Goal: Task Accomplishment & Management: Manage account settings

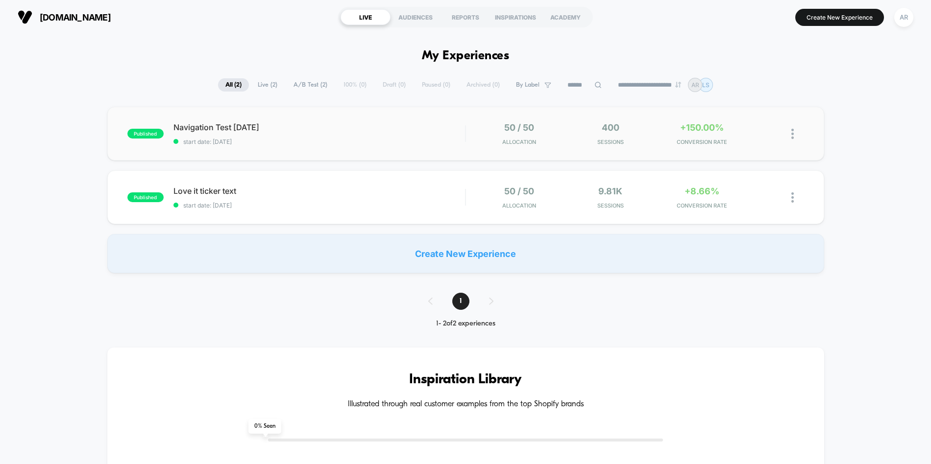
click at [478, 130] on div "50 / 50 Allocation" at bounding box center [519, 133] width 87 height 23
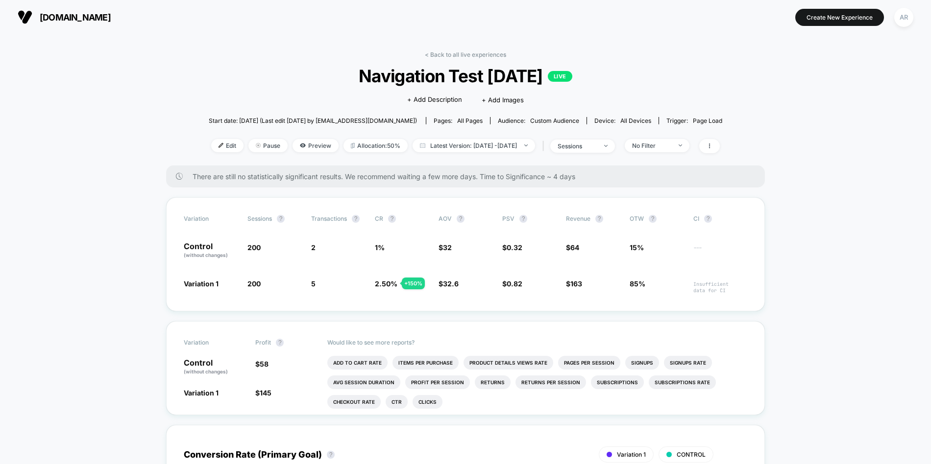
scroll to position [6, 0]
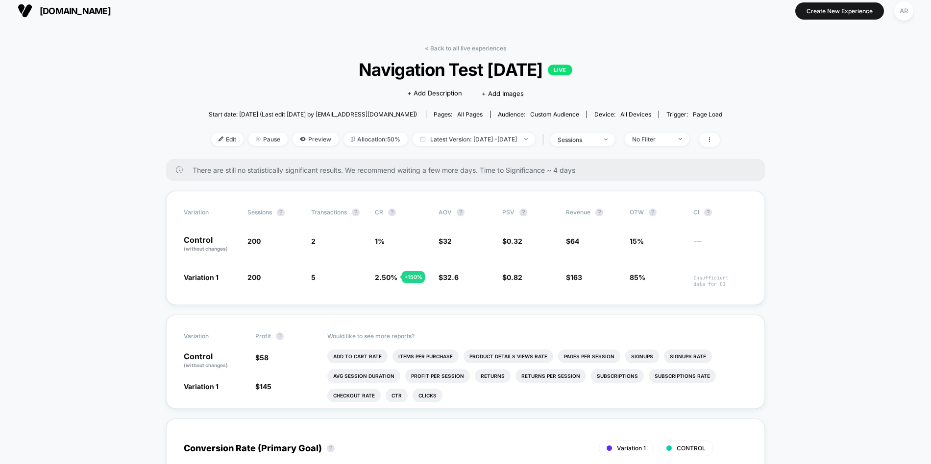
click at [469, 113] on span "all pages" at bounding box center [469, 114] width 25 height 7
click at [449, 113] on div "Pages: all pages" at bounding box center [457, 114] width 49 height 7
click at [457, 114] on span "all pages" at bounding box center [469, 114] width 25 height 7
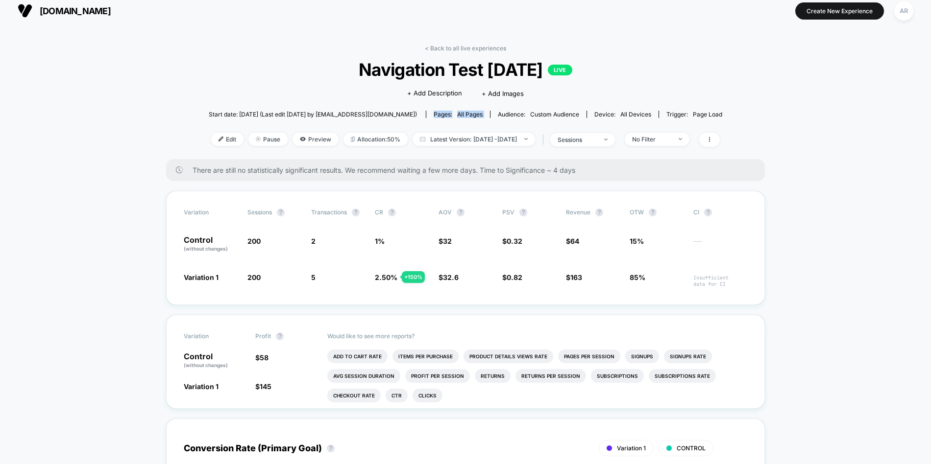
click at [457, 114] on span "all pages" at bounding box center [469, 114] width 25 height 7
click at [375, 116] on span "Start date: [DATE] (Last edit [DATE] by [EMAIL_ADDRESS][DOMAIN_NAME])" at bounding box center [313, 114] width 208 height 7
click at [666, 140] on div "No Filter" at bounding box center [651, 139] width 39 height 7
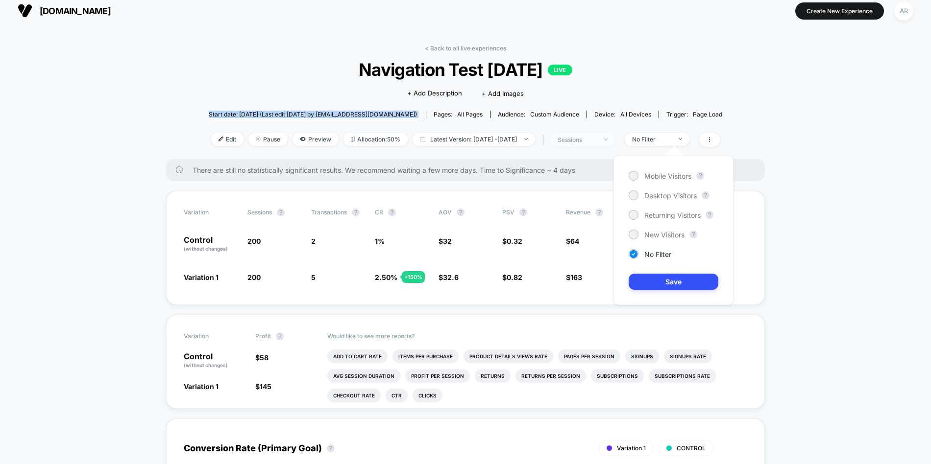
click at [604, 140] on div at bounding box center [600, 140] width 7 height 0
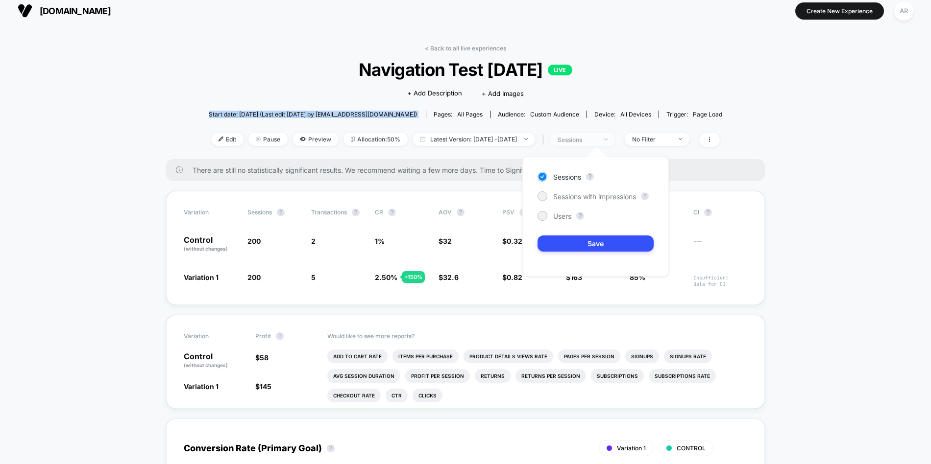
click at [604, 140] on div at bounding box center [600, 140] width 7 height 0
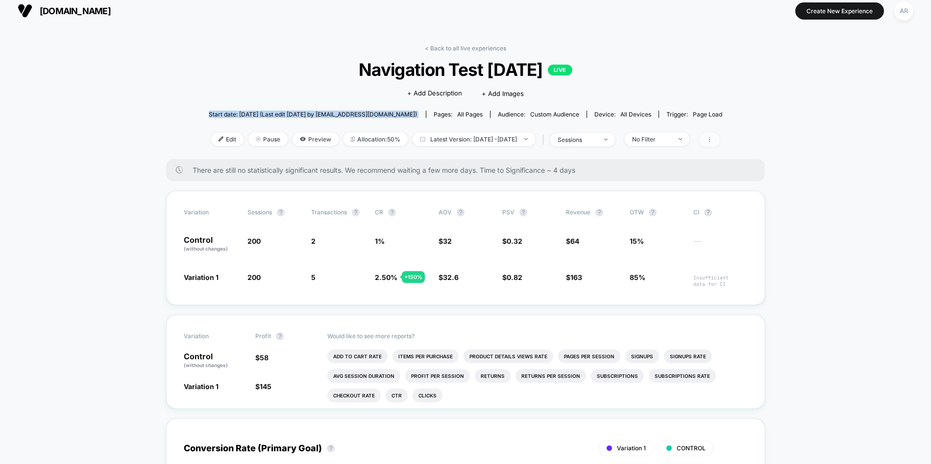
click at [720, 141] on span at bounding box center [709, 140] width 21 height 14
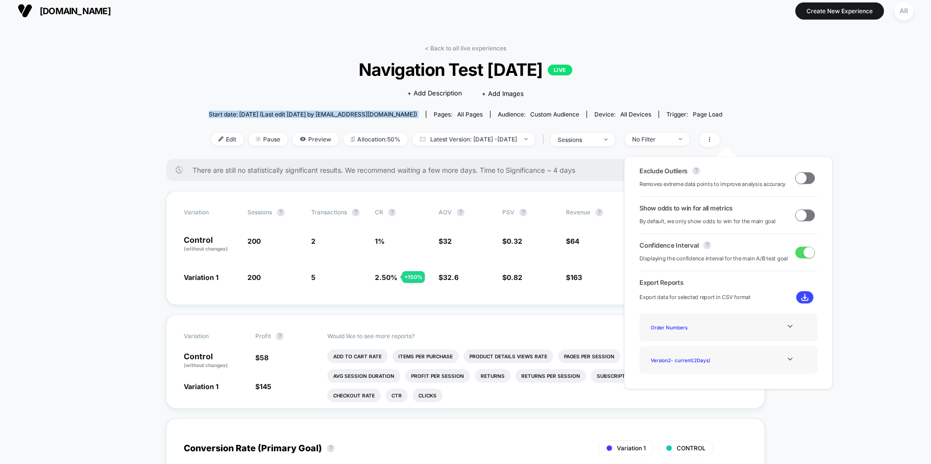
click at [804, 175] on span at bounding box center [805, 178] width 20 height 12
click at [804, 175] on span at bounding box center [808, 177] width 11 height 11
click at [817, 150] on div "Exclude Outliers ? Removes extreme data points to improve analysis accuracy Sho…" at bounding box center [728, 273] width 228 height 252
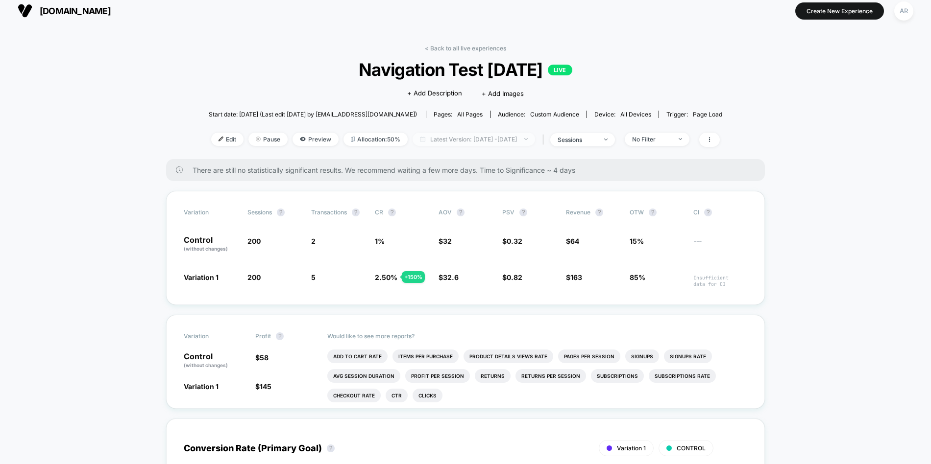
click at [505, 141] on span "Latest Version: [DATE] - [DATE]" at bounding box center [473, 139] width 122 height 13
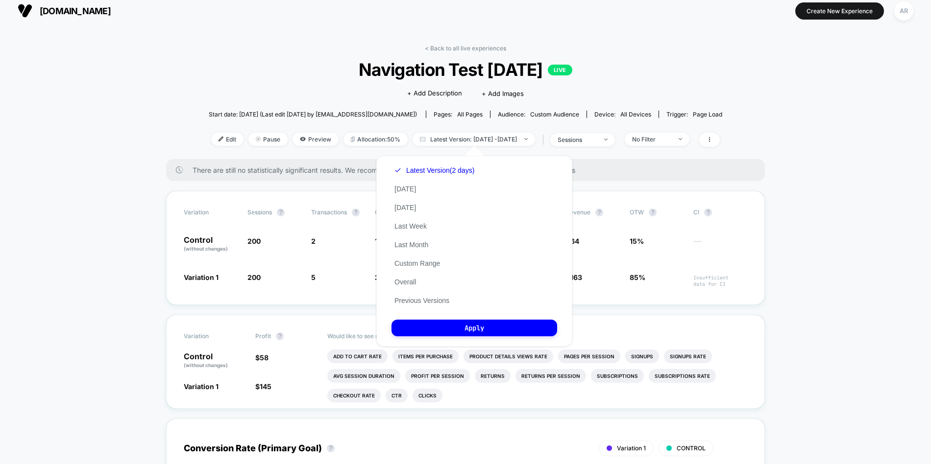
click at [440, 187] on div "Latest Version (2 days) [DATE] [DATE] Last Week Last Month Custom Range Overall…" at bounding box center [434, 235] width 86 height 149
click at [401, 188] on button "[DATE]" at bounding box center [404, 189] width 27 height 9
click at [463, 325] on button "Apply" at bounding box center [474, 328] width 166 height 17
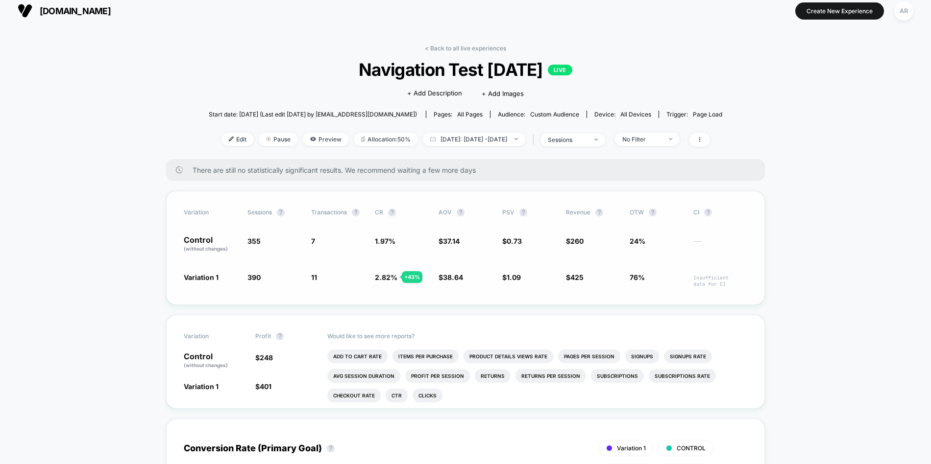
click at [428, 226] on div "Variation Sessions ? Transactions ? CR ? AOV ? PSV ? Revenue ? OTW ? CI ? Contr…" at bounding box center [465, 248] width 599 height 114
click at [310, 259] on div "Variation Sessions ? Transactions ? CR ? AOV ? PSV ? Revenue ? OTW ? CI ? Contr…" at bounding box center [465, 248] width 599 height 114
click at [542, 266] on div "Variation Sessions ? Transactions ? CR ? AOV ? PSV ? Revenue ? OTW ? CI ? Contr…" at bounding box center [465, 248] width 599 height 114
click at [702, 140] on icon at bounding box center [700, 140] width 6 height 6
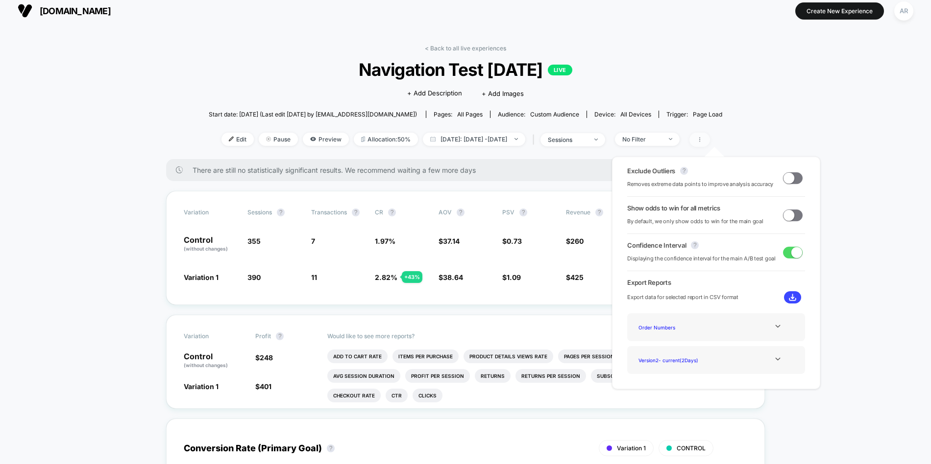
click at [702, 140] on icon at bounding box center [700, 140] width 6 height 6
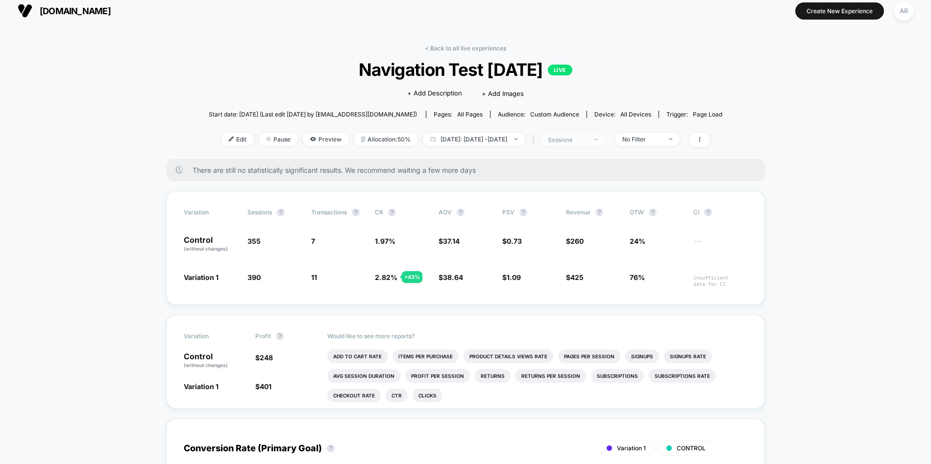
click at [587, 140] on div "sessions" at bounding box center [567, 139] width 39 height 7
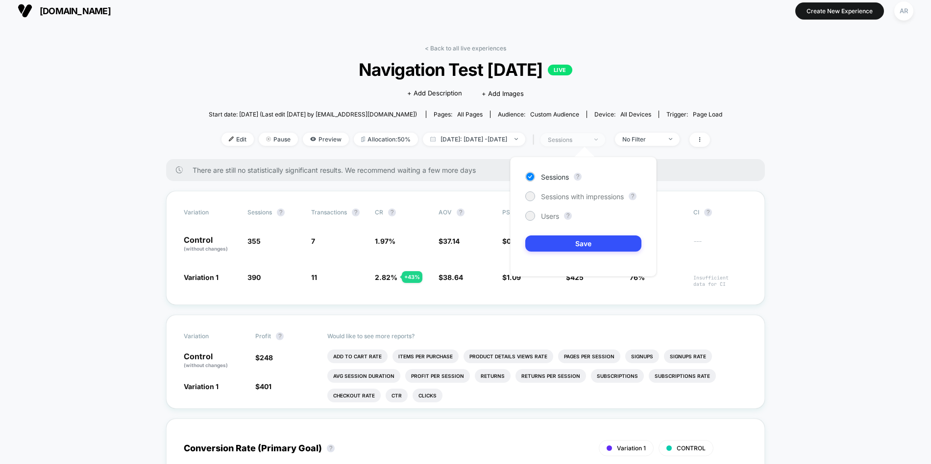
click at [587, 140] on div "sessions" at bounding box center [567, 139] width 39 height 7
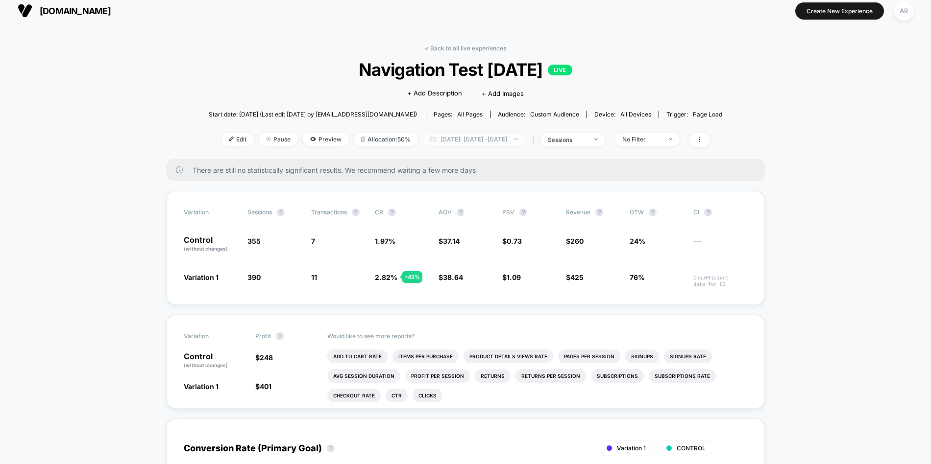
click at [509, 142] on span "[DATE]: [DATE] - [DATE]" at bounding box center [474, 139] width 102 height 13
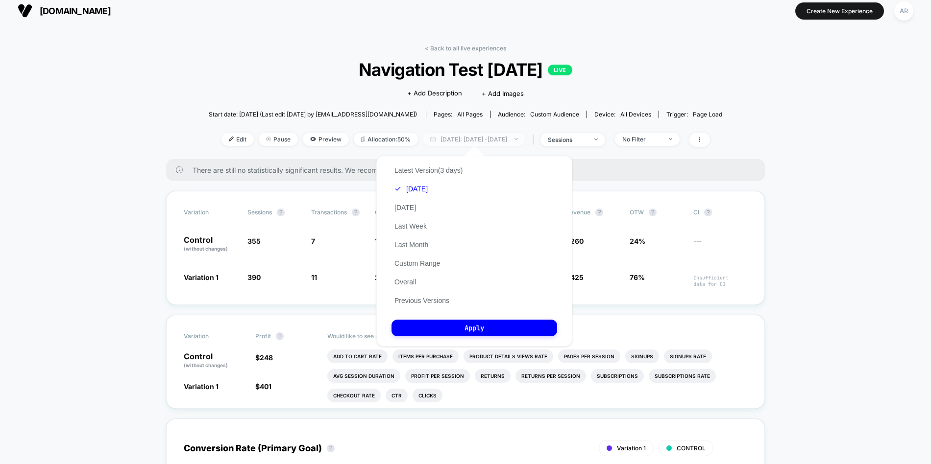
click at [509, 142] on span "[DATE]: [DATE] - [DATE]" at bounding box center [474, 139] width 102 height 13
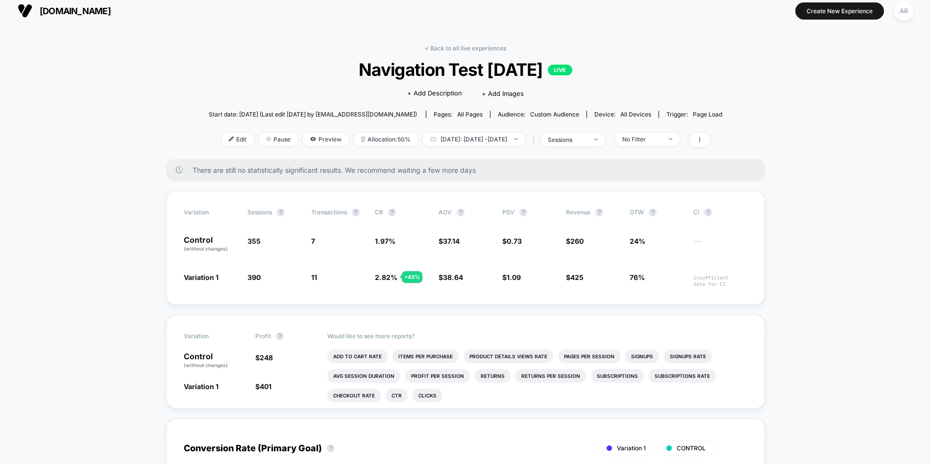
click at [457, 113] on span "all pages" at bounding box center [469, 114] width 25 height 7
click at [471, 114] on span "all pages" at bounding box center [469, 114] width 25 height 7
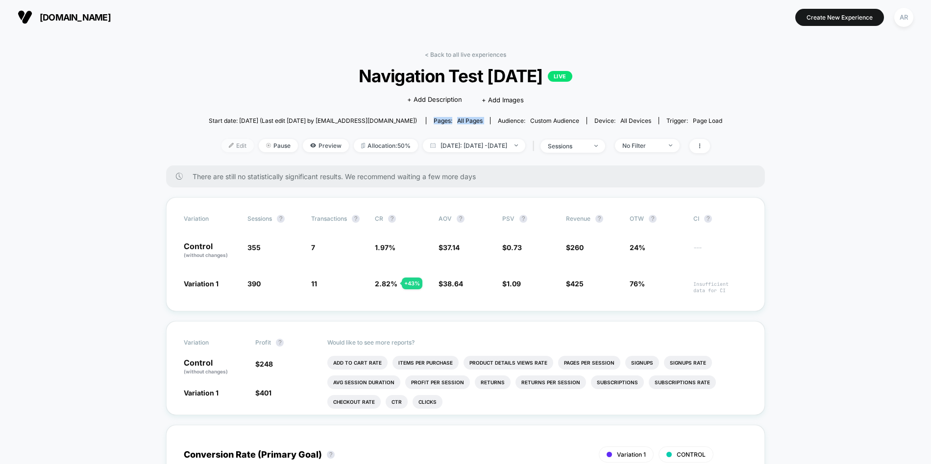
click at [227, 144] on span "Edit" at bounding box center [237, 145] width 32 height 13
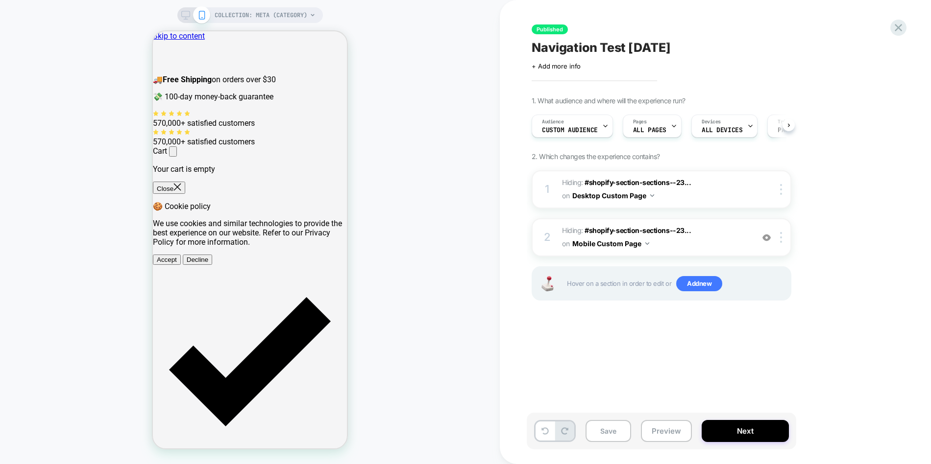
scroll to position [0, 0]
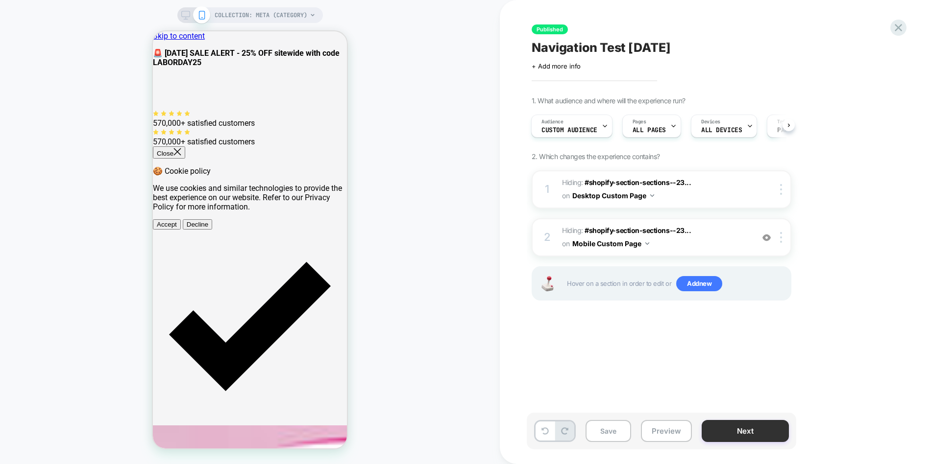
click at [748, 425] on button "Next" at bounding box center [744, 431] width 87 height 22
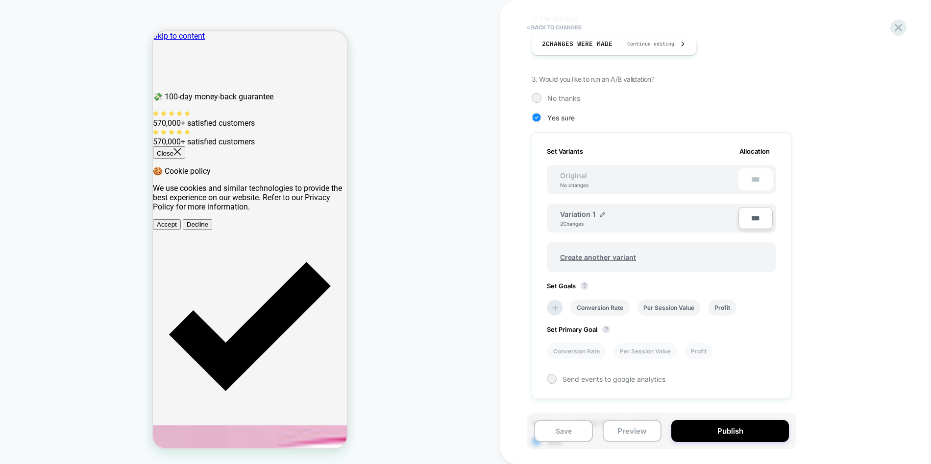
scroll to position [241, 0]
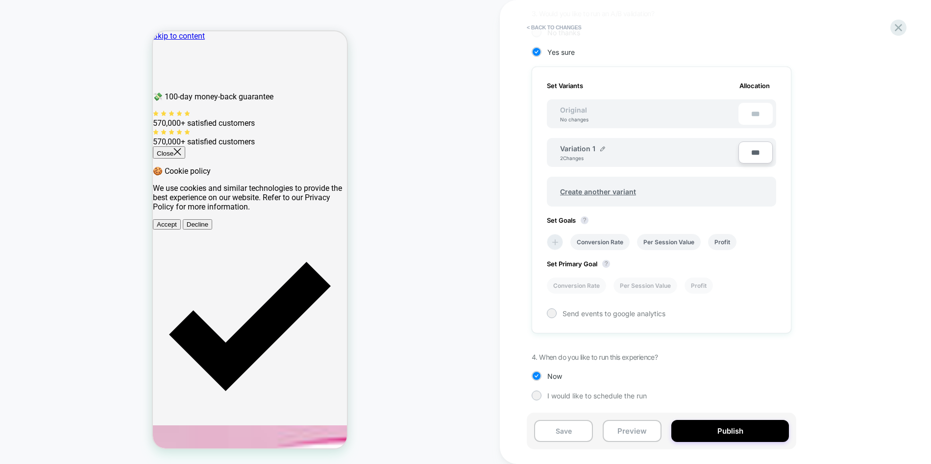
click at [552, 241] on icon at bounding box center [555, 243] width 10 height 10
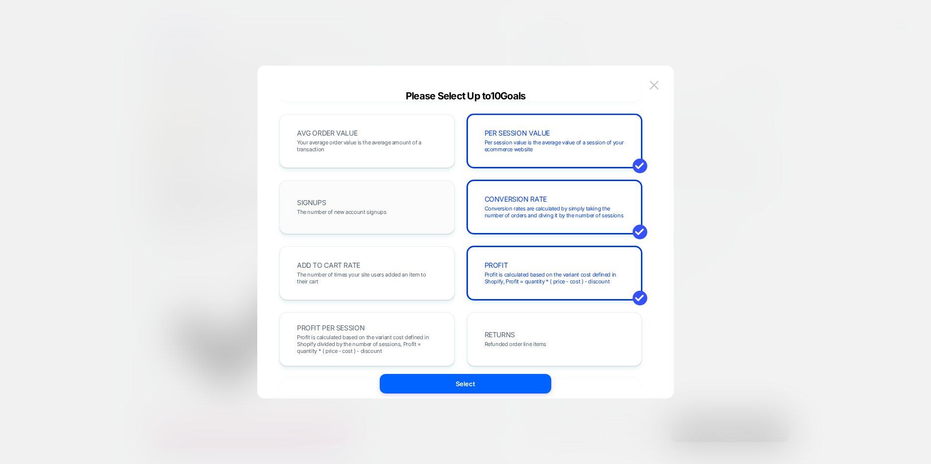
scroll to position [0, 0]
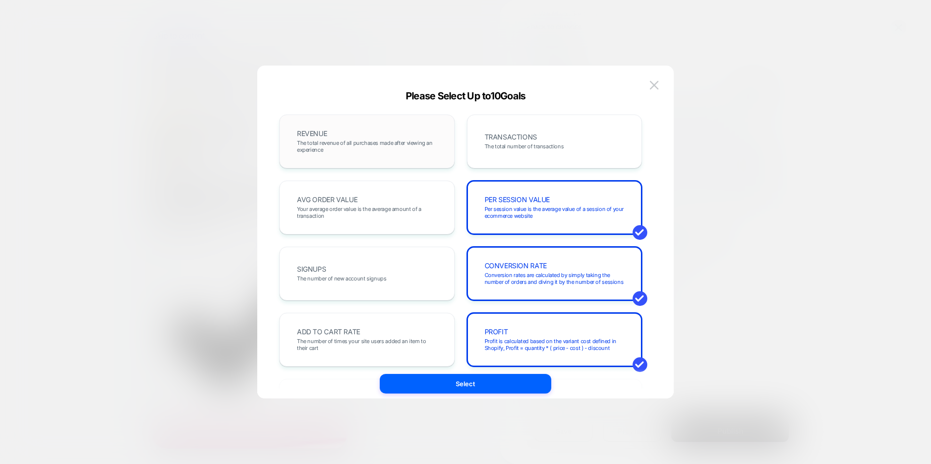
click at [409, 141] on span "The total revenue of all purchases made after viewing an experience" at bounding box center [367, 147] width 140 height 14
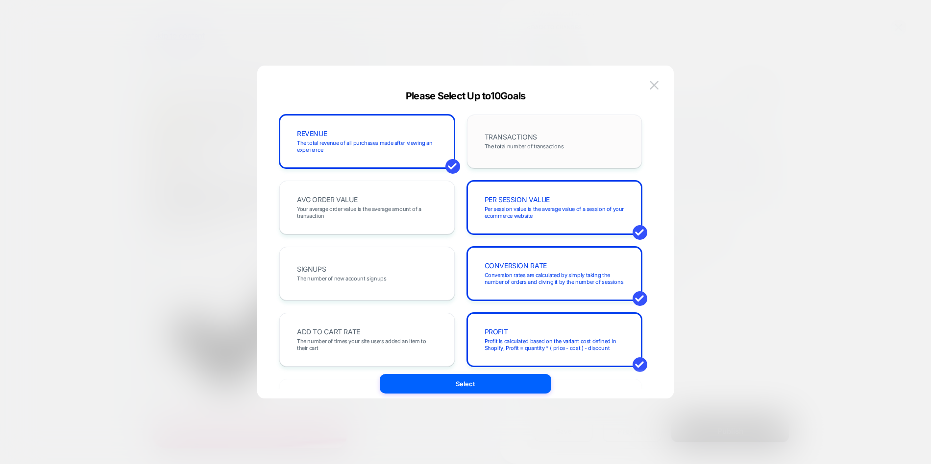
click at [491, 143] on span "The total number of transactions" at bounding box center [523, 146] width 79 height 7
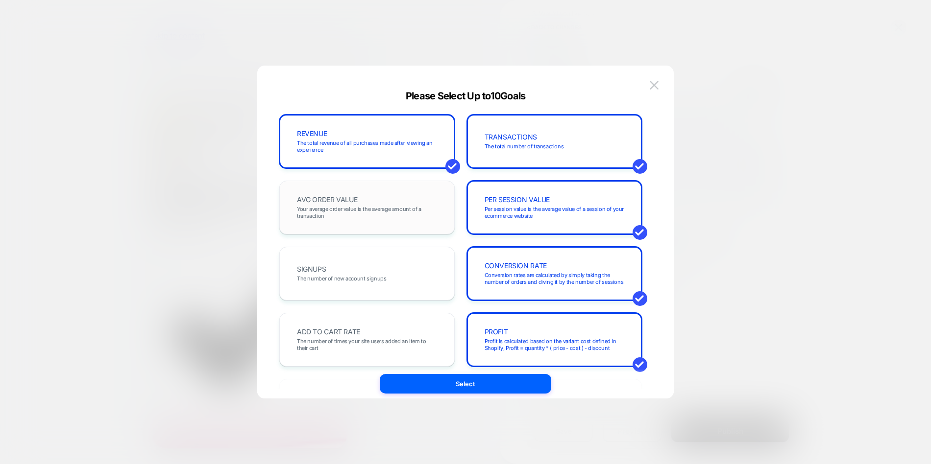
click at [423, 187] on div "AVG ORDER VALUE Your average order value is the average amount of a transaction" at bounding box center [366, 208] width 175 height 54
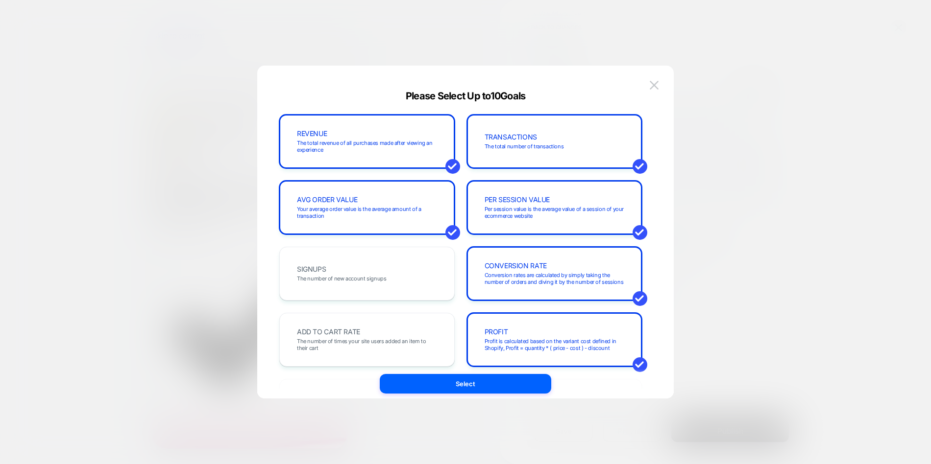
click at [448, 370] on div "REVENUE The total revenue of all purchases made after viewing an experience TRA…" at bounding box center [460, 406] width 362 height 583
click at [448, 373] on div "REVENUE The total revenue of all purchases made after viewing an experience TRA…" at bounding box center [460, 406] width 362 height 583
click at [449, 377] on button "Select" at bounding box center [465, 384] width 171 height 20
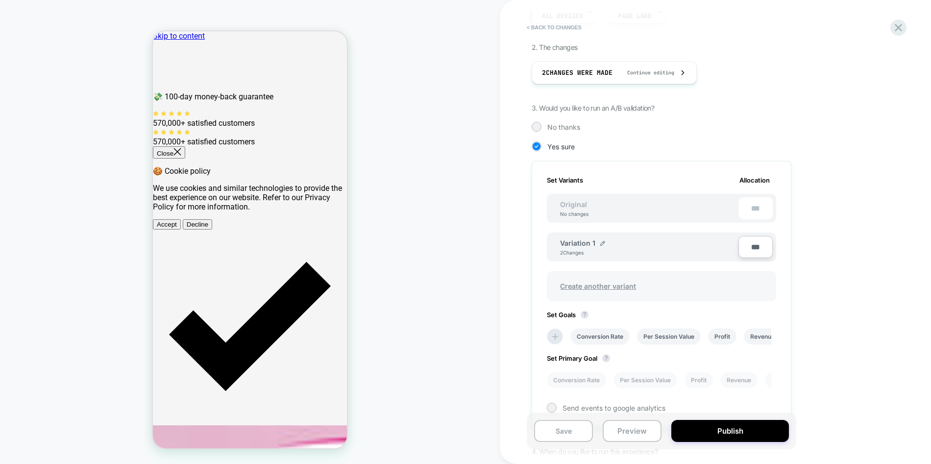
scroll to position [169, 0]
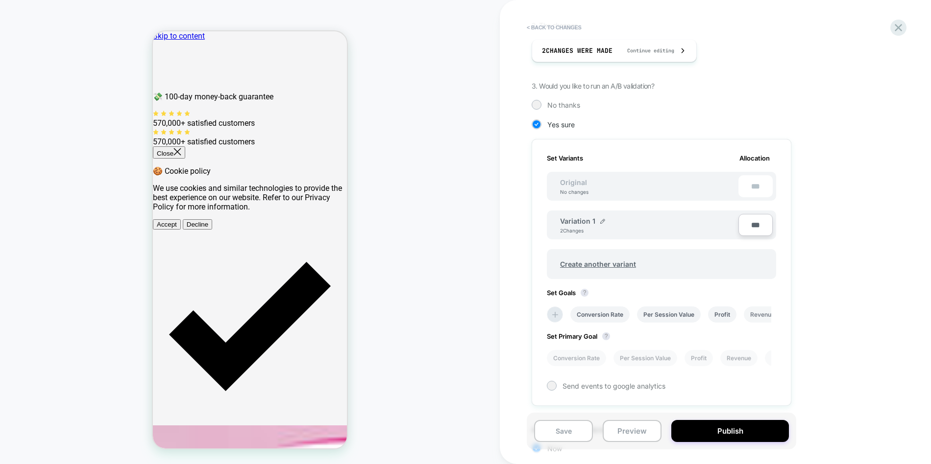
click at [752, 313] on li "Revenue" at bounding box center [762, 315] width 37 height 16
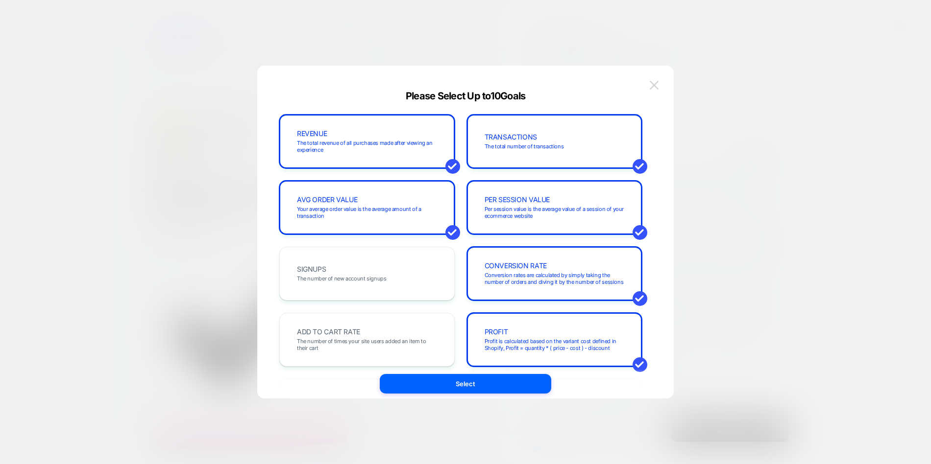
click at [658, 88] on img at bounding box center [654, 85] width 9 height 8
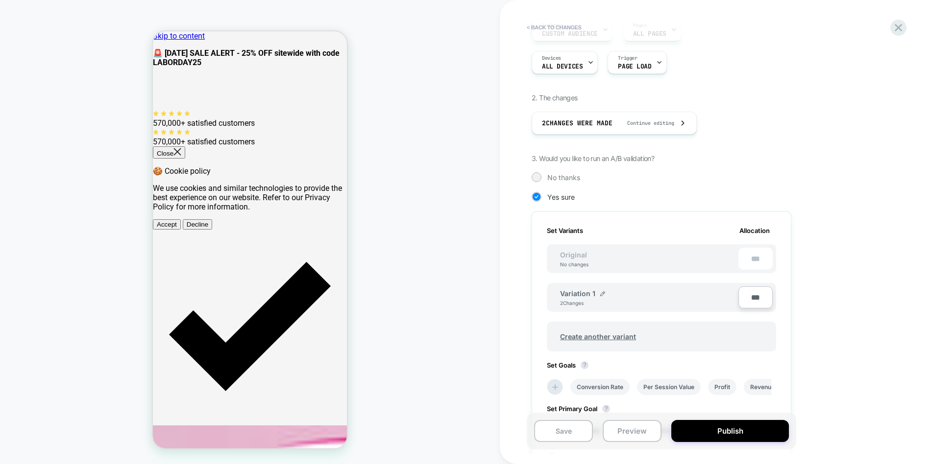
scroll to position [0, 0]
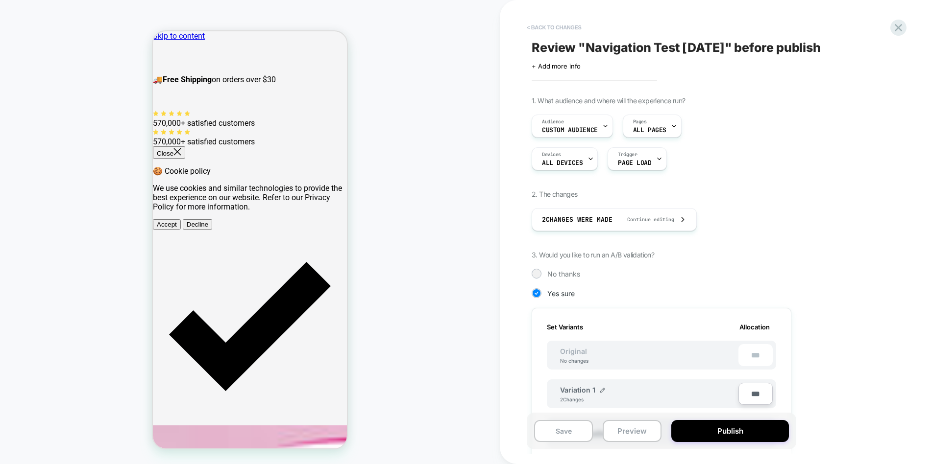
click at [550, 31] on button "< Back to changes" at bounding box center [554, 28] width 65 height 16
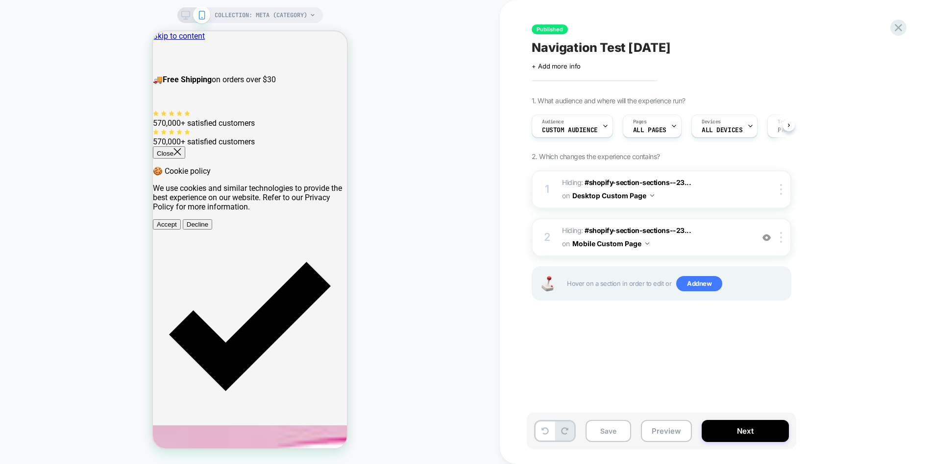
scroll to position [0, 0]
click at [904, 28] on icon at bounding box center [897, 27] width 13 height 13
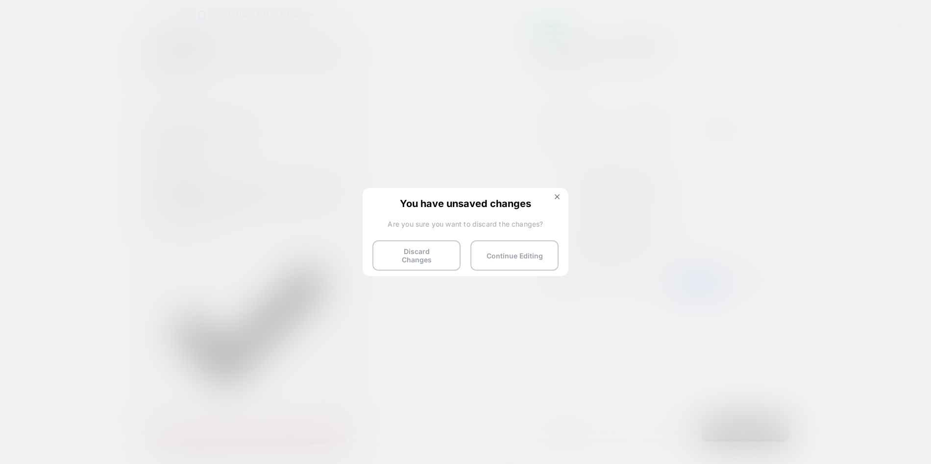
drag, startPoint x: 495, startPoint y: 254, endPoint x: 451, endPoint y: 254, distance: 44.6
click at [472, 254] on button "Continue Editing" at bounding box center [514, 256] width 88 height 30
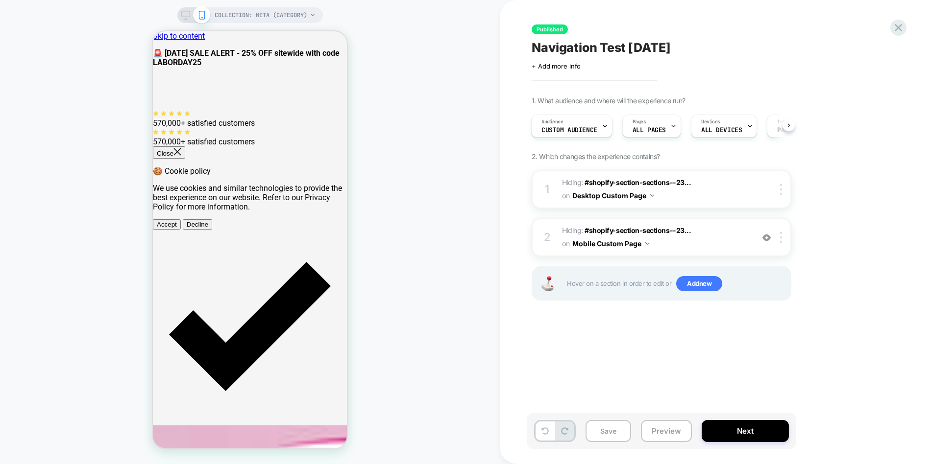
click at [448, 254] on div "COLLECTION: Meta (Category) COLLECTION: Meta (Category)" at bounding box center [250, 232] width 500 height 445
click at [897, 17] on div "Published Navigation Test [DATE] Click to edit experience details + Add more in…" at bounding box center [714, 232] width 367 height 464
click at [897, 24] on icon at bounding box center [897, 27] width 13 height 13
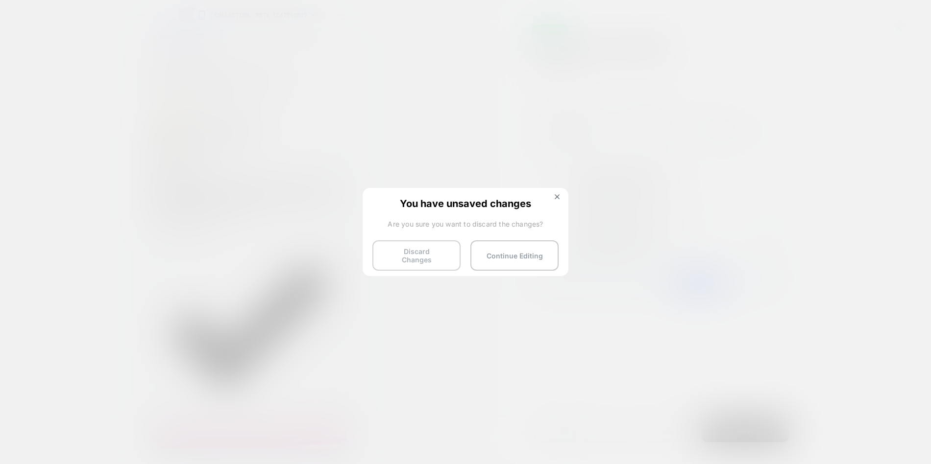
click at [440, 249] on button "Discard Changes" at bounding box center [416, 256] width 88 height 30
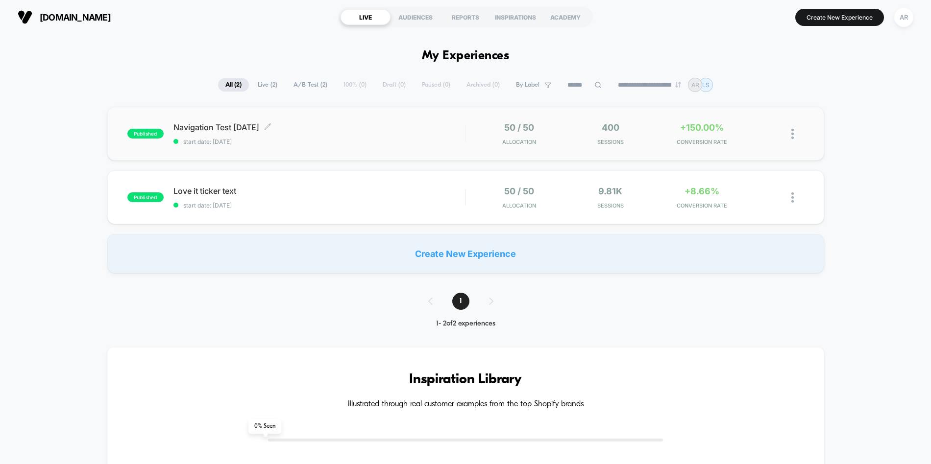
click at [371, 131] on span "Navigation Test [DATE] Click to edit experience details" at bounding box center [319, 127] width 292 height 10
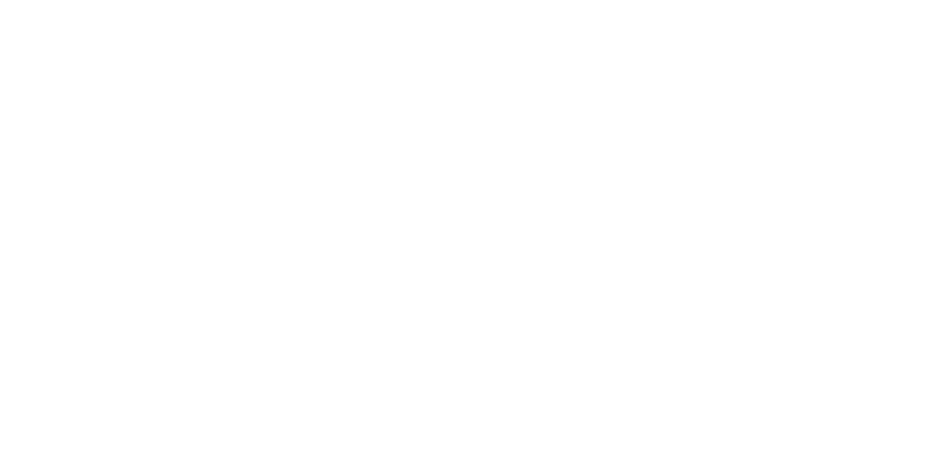
click at [377, 129] on html "Navigated to [DOMAIN_NAME] | No-code CRO for Shopify $-Infinity" at bounding box center [465, 232] width 931 height 464
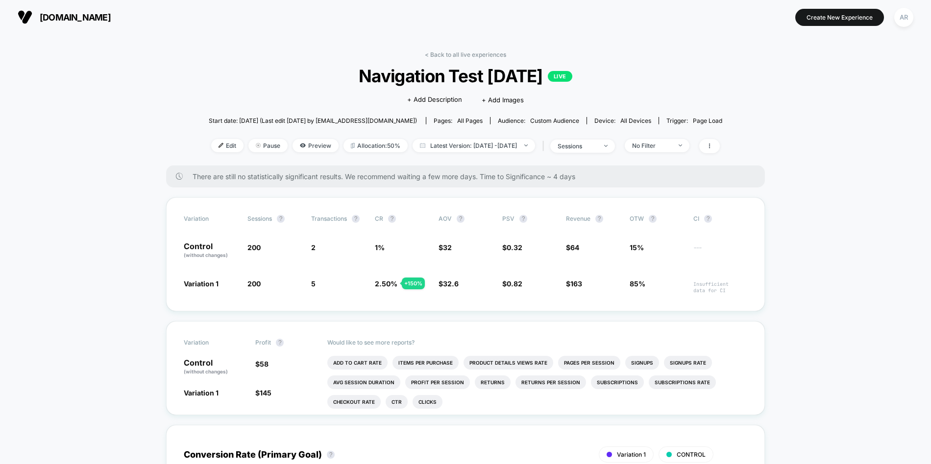
click at [428, 32] on div "[DOMAIN_NAME] [URL][DOMAIN_NAME] Create New Experience AR" at bounding box center [465, 17] width 931 height 34
click at [488, 150] on span "Latest Version: [DATE] - [DATE]" at bounding box center [473, 145] width 122 height 13
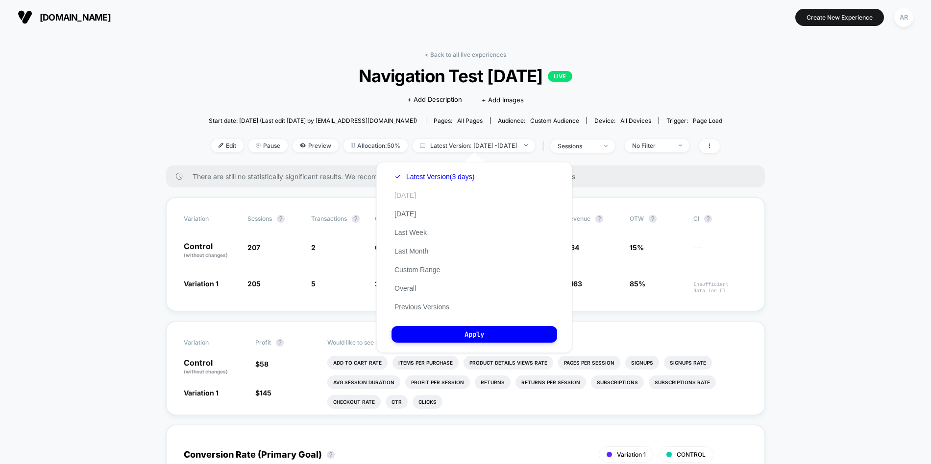
click at [401, 199] on button "[DATE]" at bounding box center [404, 195] width 27 height 9
click at [495, 340] on button "Apply" at bounding box center [474, 334] width 166 height 17
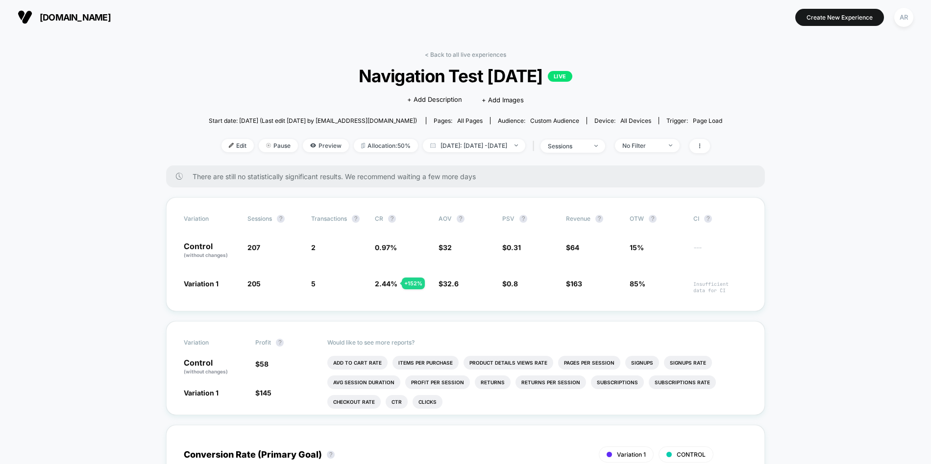
click at [448, 152] on div "Edit Pause Preview Allocation: 50% [DATE]: [DATE] - [DATE] | sessions No Filter" at bounding box center [465, 146] width 513 height 14
click at [453, 148] on span "[DATE]: [DATE] - [DATE]" at bounding box center [474, 145] width 102 height 13
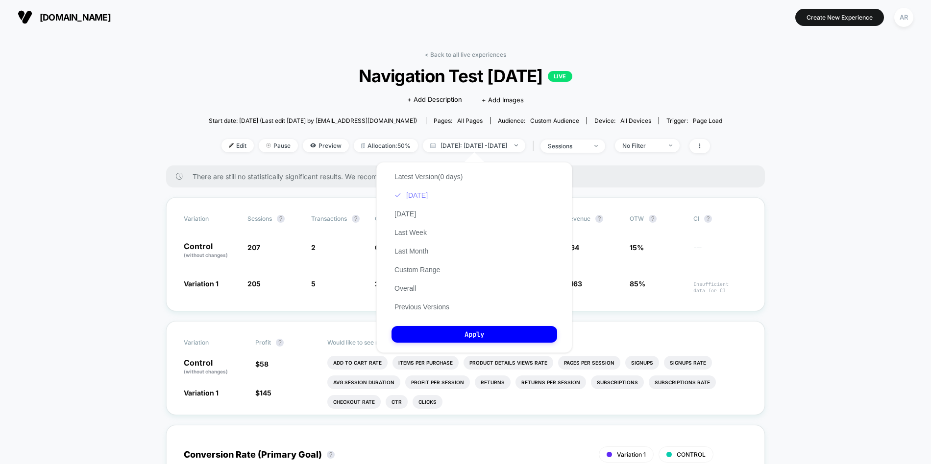
click at [415, 194] on button "[DATE]" at bounding box center [410, 195] width 39 height 9
click at [415, 198] on button "[DATE]" at bounding box center [410, 195] width 39 height 9
click at [477, 337] on button "Apply" at bounding box center [474, 334] width 166 height 17
